Goal: Task Accomplishment & Management: Use online tool/utility

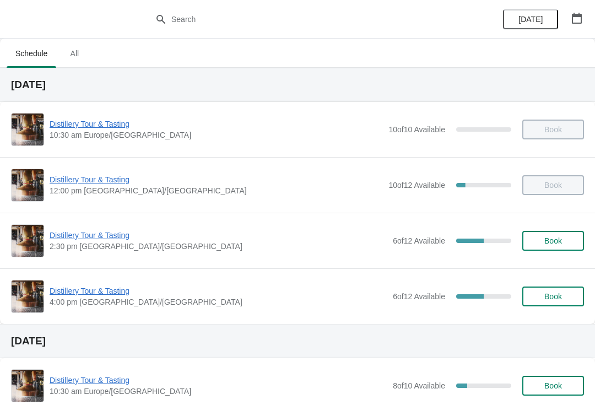
click at [91, 283] on div "Distillery Tour & Tasting 4:00 pm Europe/London 6 of 12 Available 50 % Book" at bounding box center [297, 296] width 573 height 33
click at [109, 279] on div "Distillery Tour & Tasting 4:00 pm Europe/London 6 of 12 Available 50 % Book" at bounding box center [297, 296] width 595 height 56
click at [94, 291] on span "Distillery Tour & Tasting" at bounding box center [219, 290] width 338 height 11
click at [93, 235] on span "Distillery Tour & Tasting" at bounding box center [219, 235] width 338 height 11
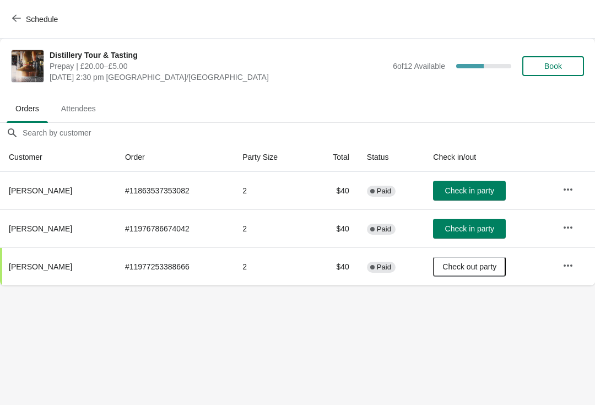
click at [494, 192] on span "Check in party" at bounding box center [469, 190] width 49 height 9
click at [496, 188] on span "Check out party" at bounding box center [469, 190] width 54 height 9
click at [494, 230] on span "Check in party" at bounding box center [469, 228] width 49 height 9
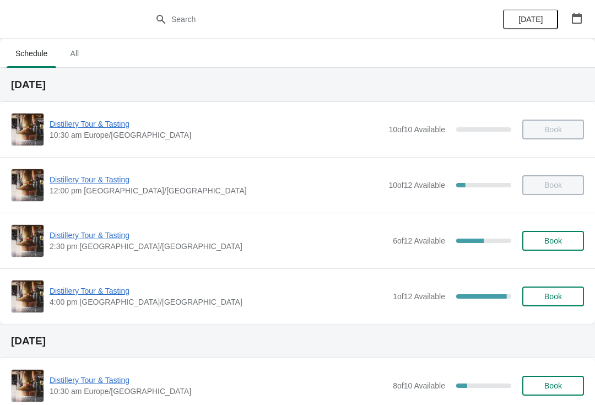
click at [114, 236] on span "Distillery Tour & Tasting" at bounding box center [219, 235] width 338 height 11
